Goal: Task Accomplishment & Management: Complete application form

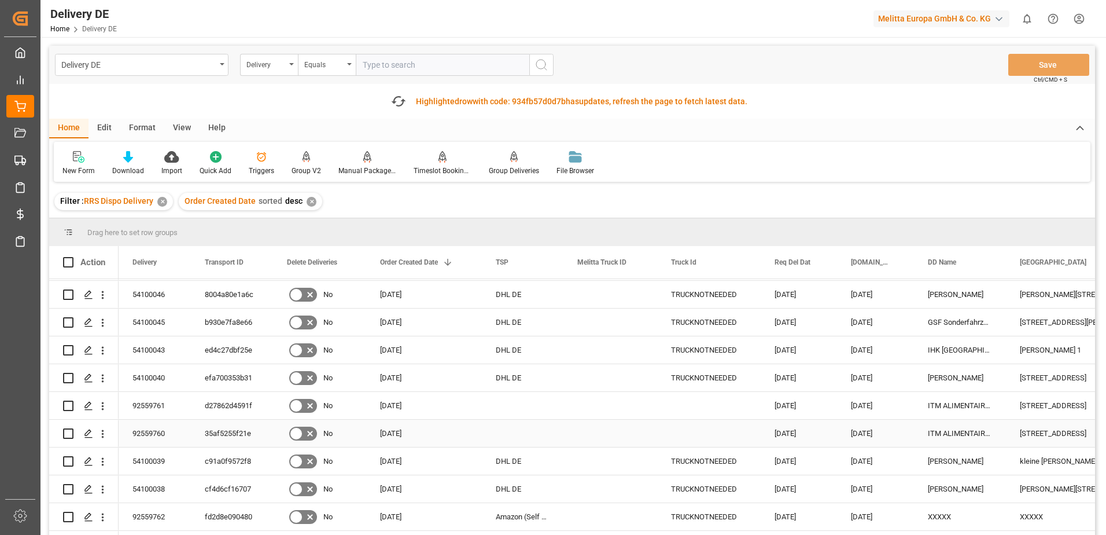
scroll to position [463, 0]
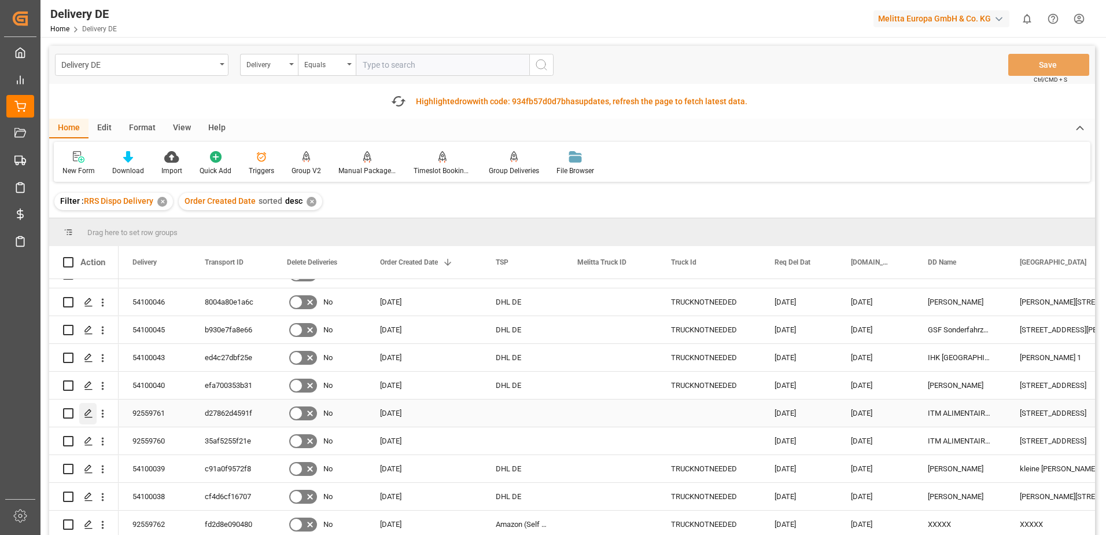
click at [87, 412] on icon "Press SPACE to select this row." at bounding box center [88, 412] width 9 height 9
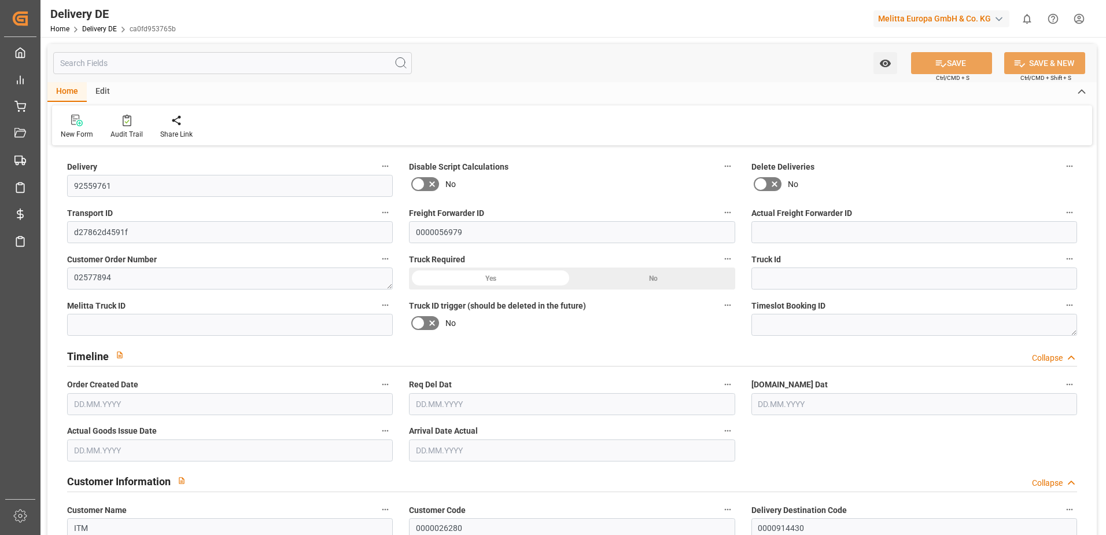
type input "0"
type input "66"
type input "6652.8"
type input "10284"
type input "65127.84"
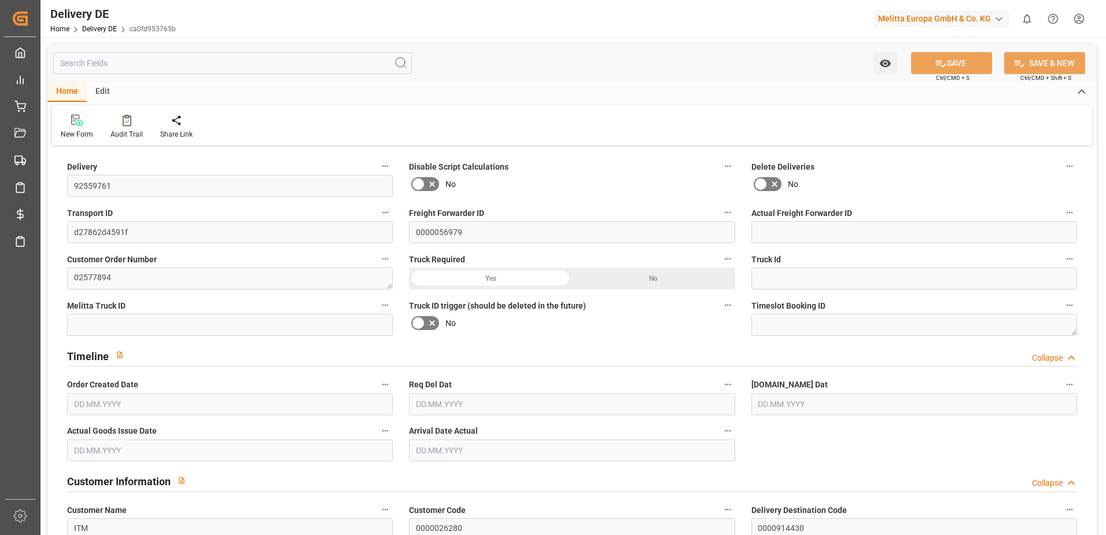
type input "[DATE]"
